Goal: Information Seeking & Learning: Learn about a topic

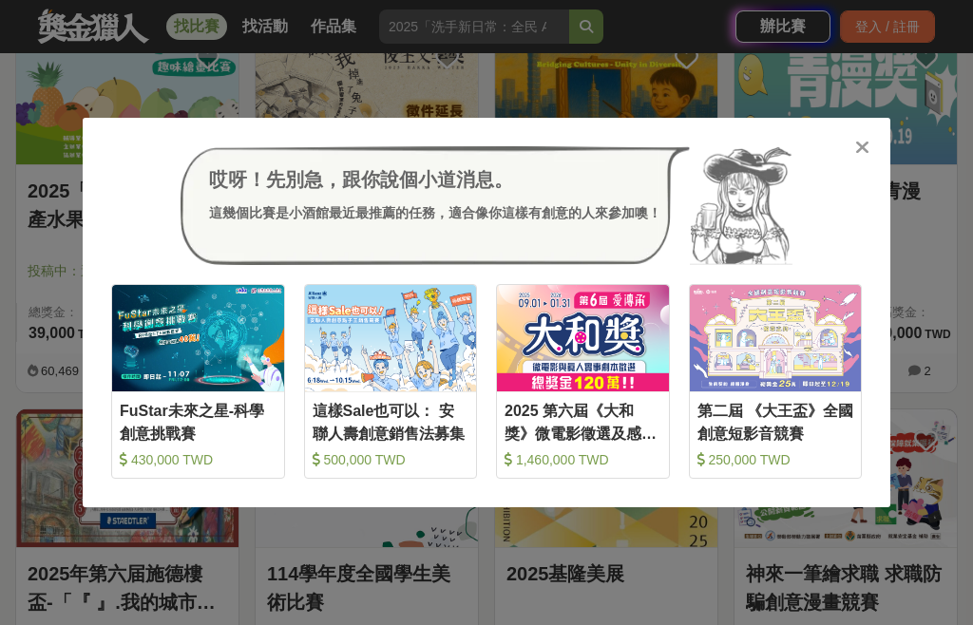
scroll to position [3237, 0]
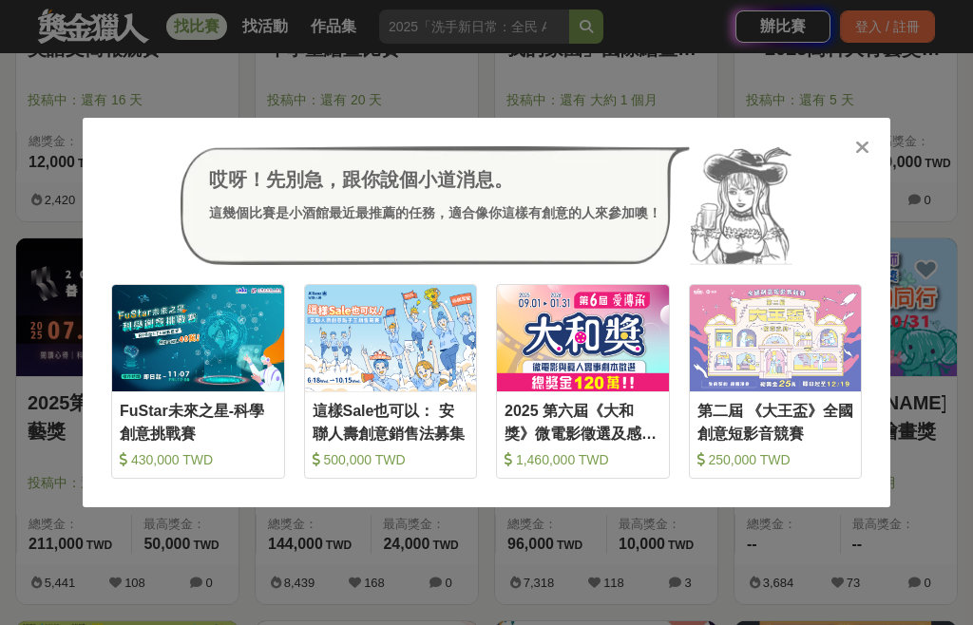
click at [865, 141] on icon at bounding box center [862, 147] width 14 height 19
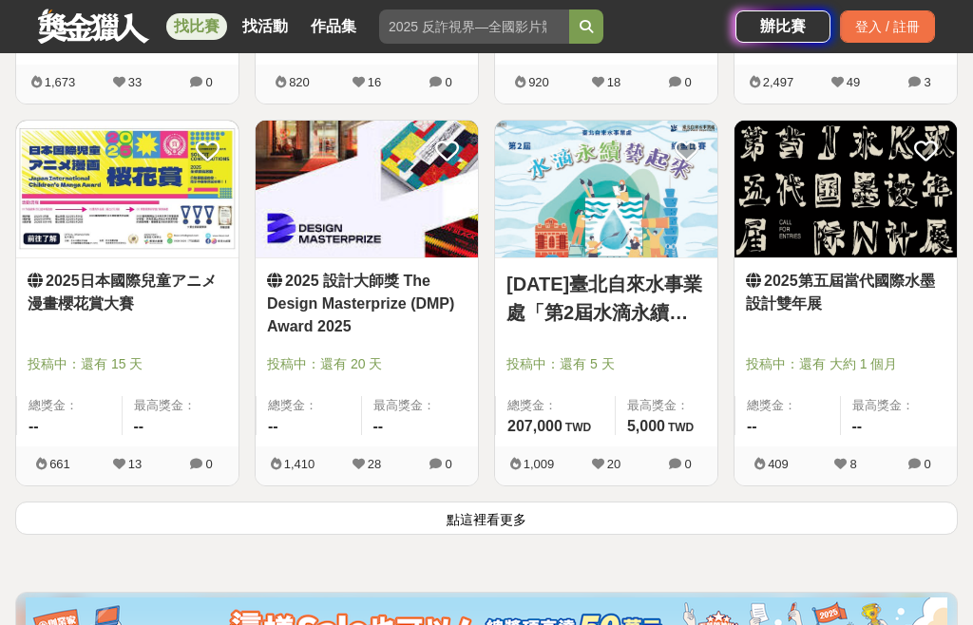
scroll to position [4536, 0]
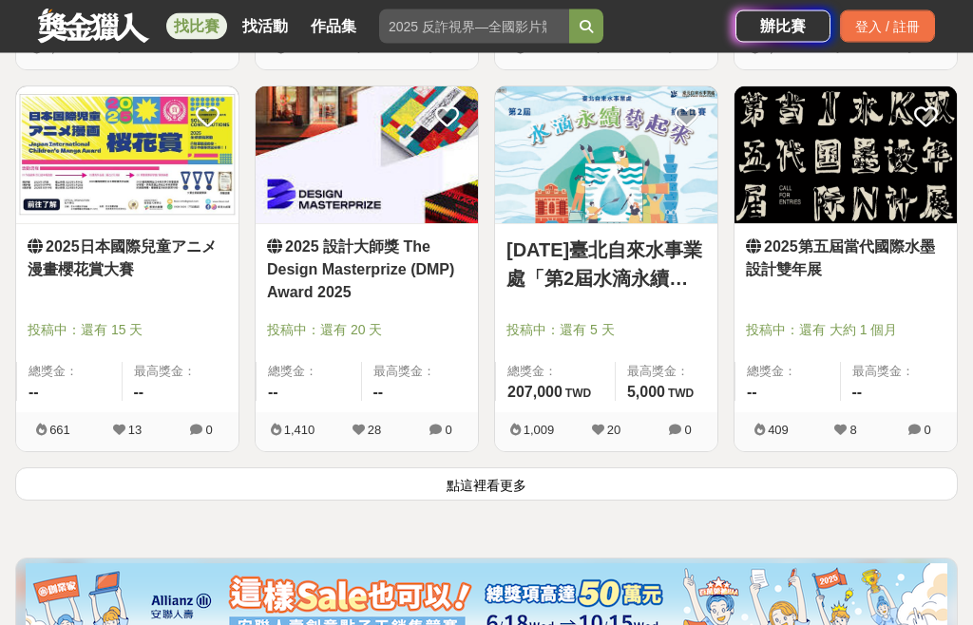
click at [842, 492] on button "點這裡看更多" at bounding box center [486, 485] width 943 height 33
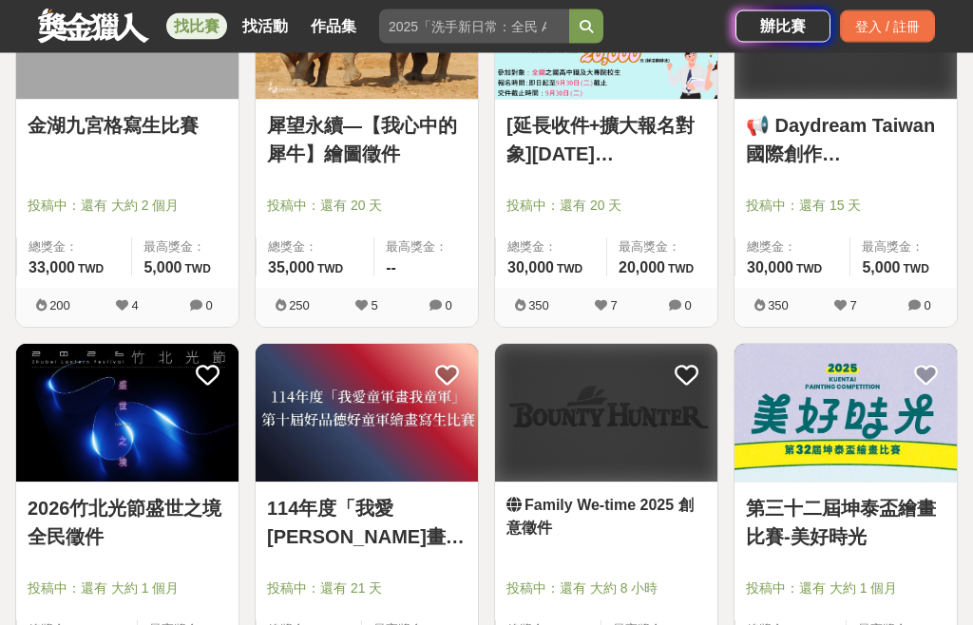
scroll to position [6790, 0]
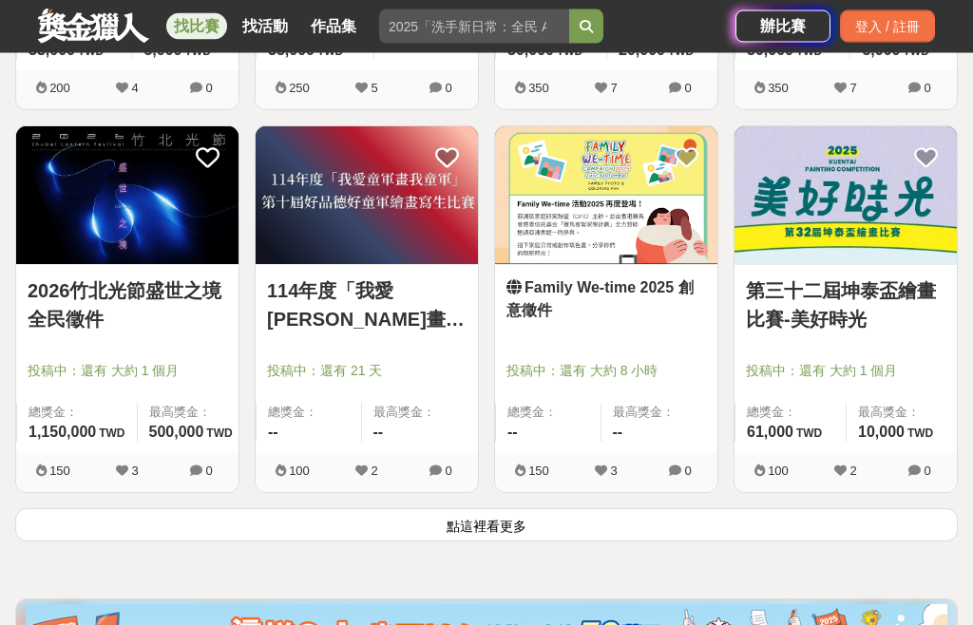
click at [811, 536] on button "點這裡看更多" at bounding box center [486, 525] width 943 height 33
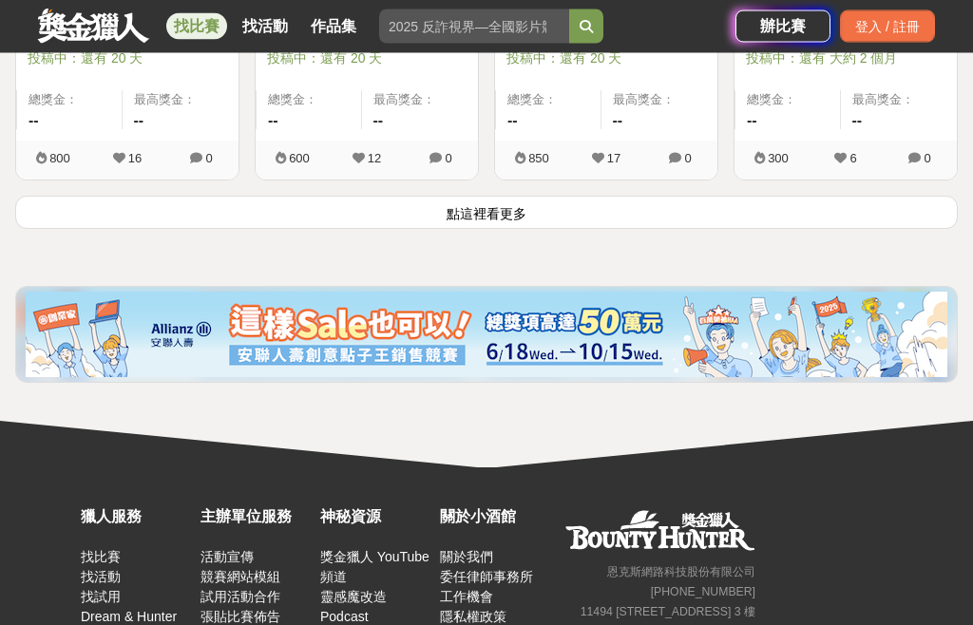
scroll to position [9458, 0]
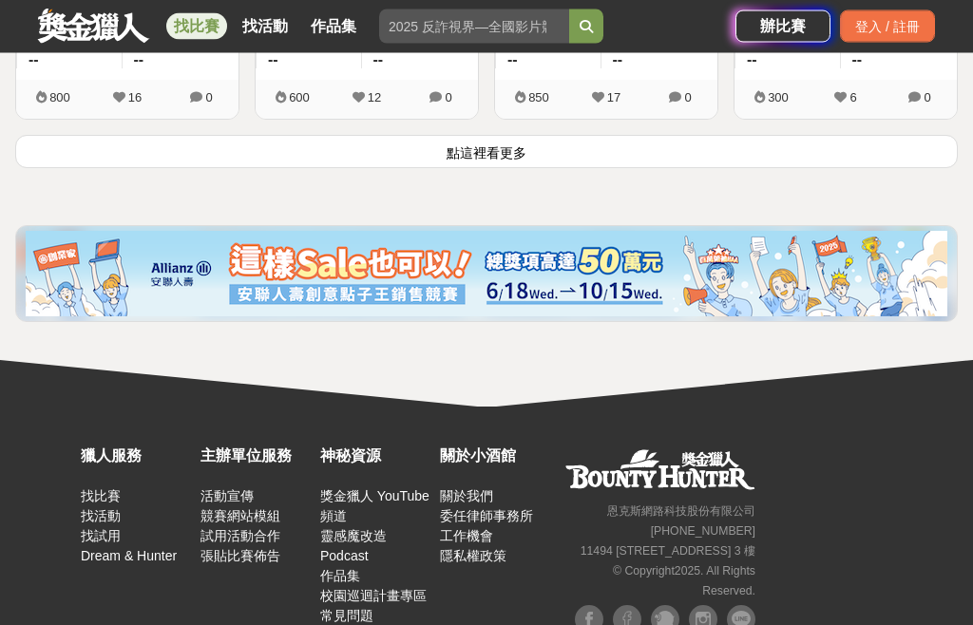
click at [912, 153] on button "點這裡看更多" at bounding box center [486, 152] width 943 height 33
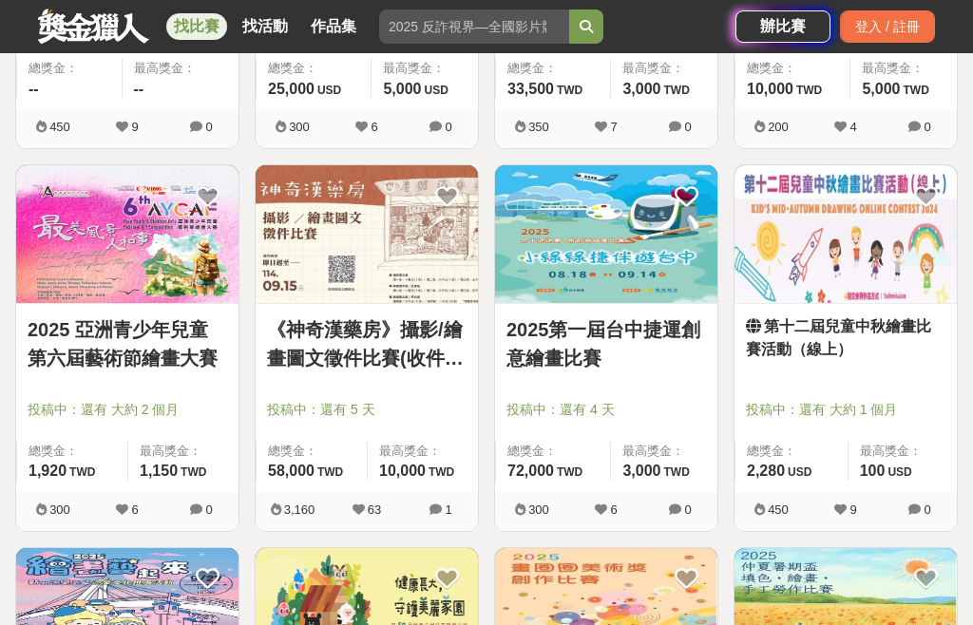
scroll to position [10658, 0]
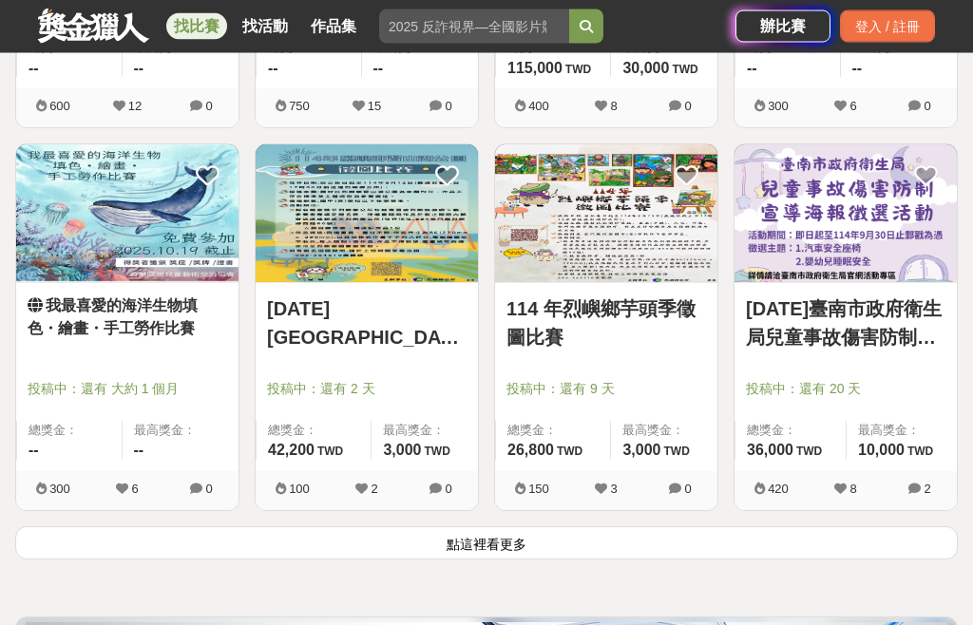
click at [784, 539] on button "點這裡看更多" at bounding box center [486, 543] width 943 height 33
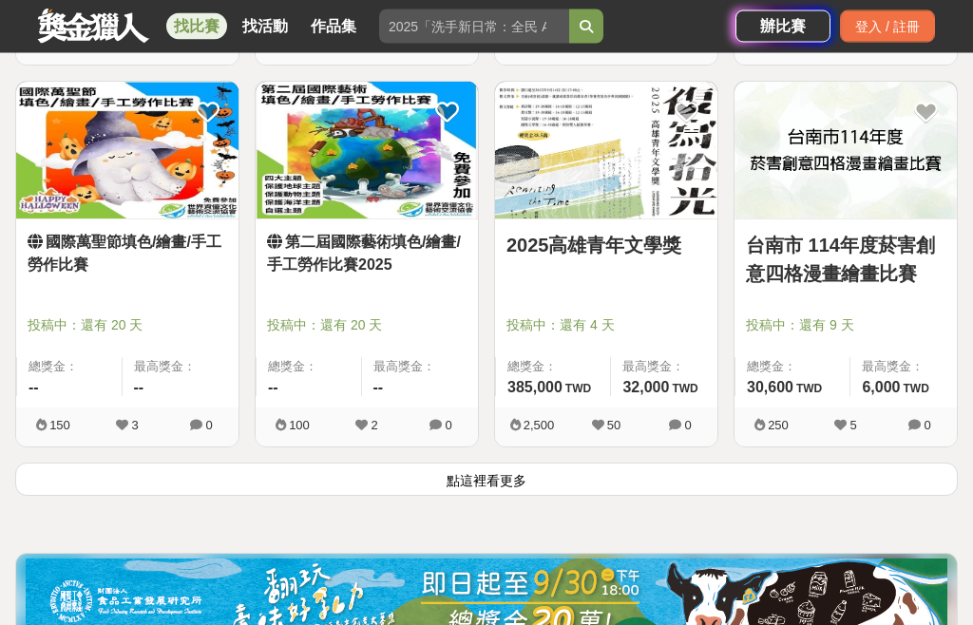
scroll to position [13809, 0]
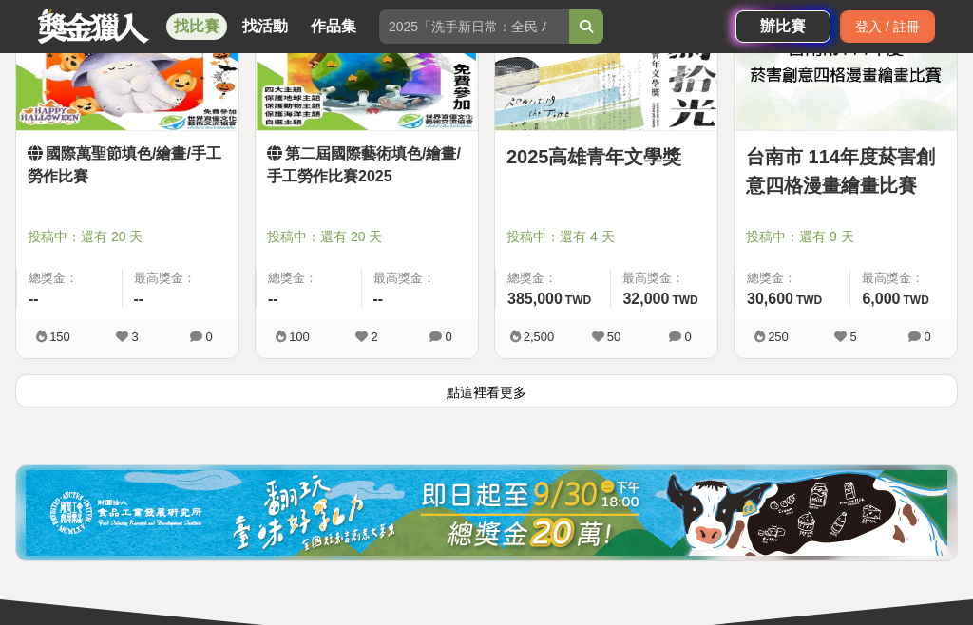
click at [905, 397] on button "點這裡看更多" at bounding box center [486, 390] width 943 height 33
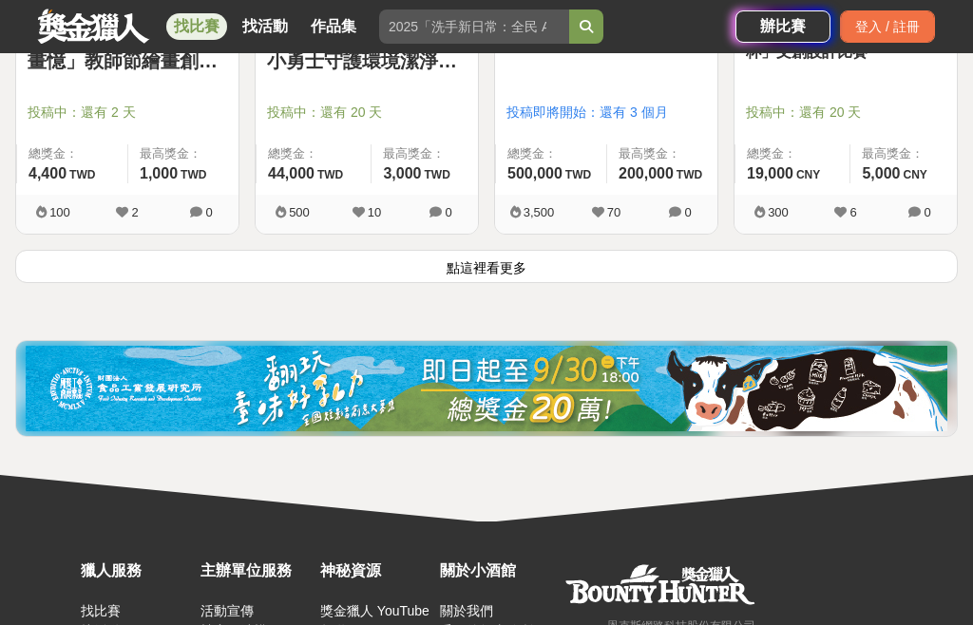
scroll to position [16277, 0]
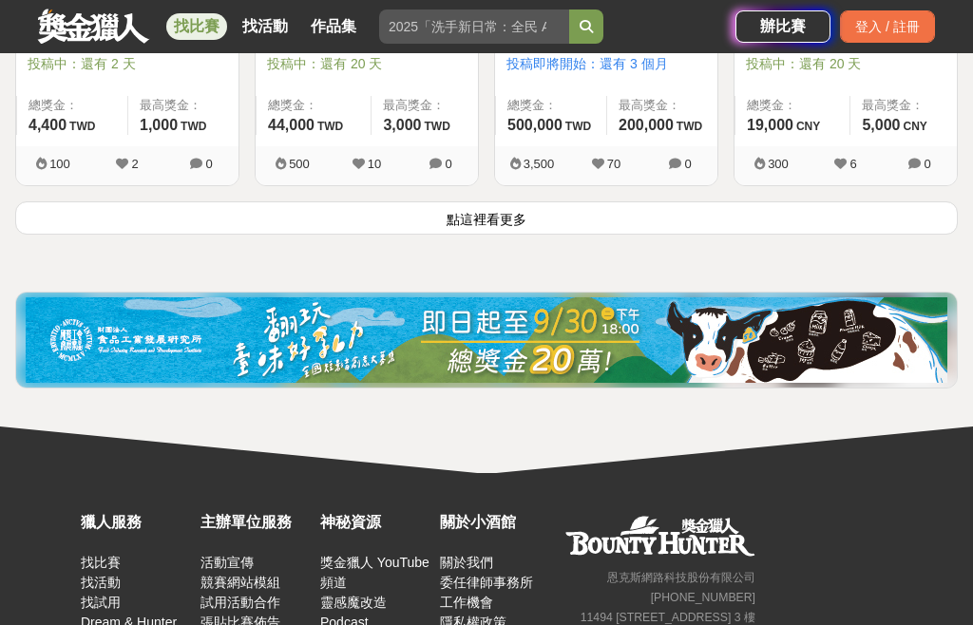
click at [896, 218] on button "點這裡看更多" at bounding box center [486, 217] width 943 height 33
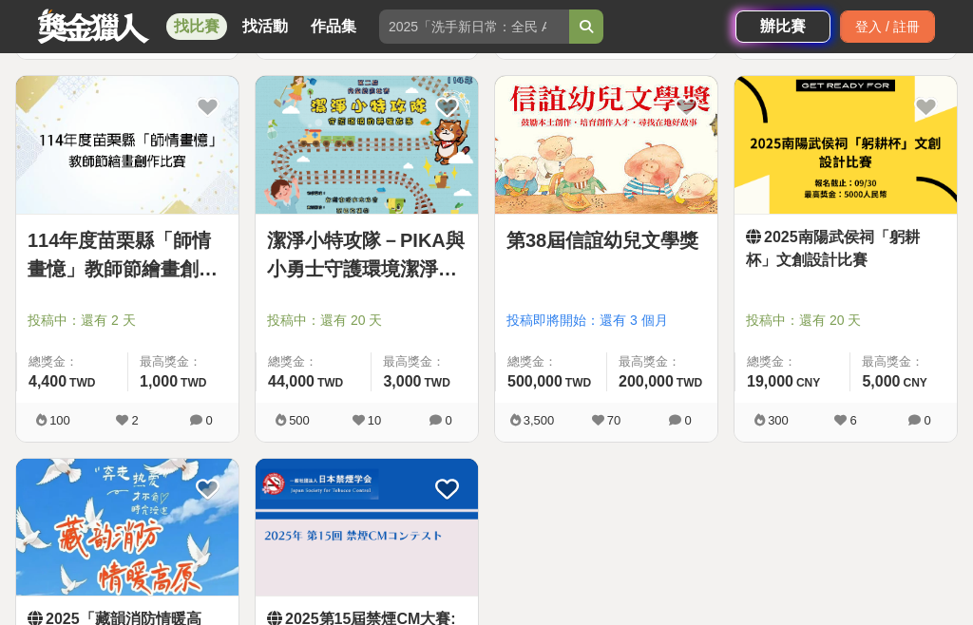
scroll to position [16023, 0]
